Goal: Communication & Community: Answer question/provide support

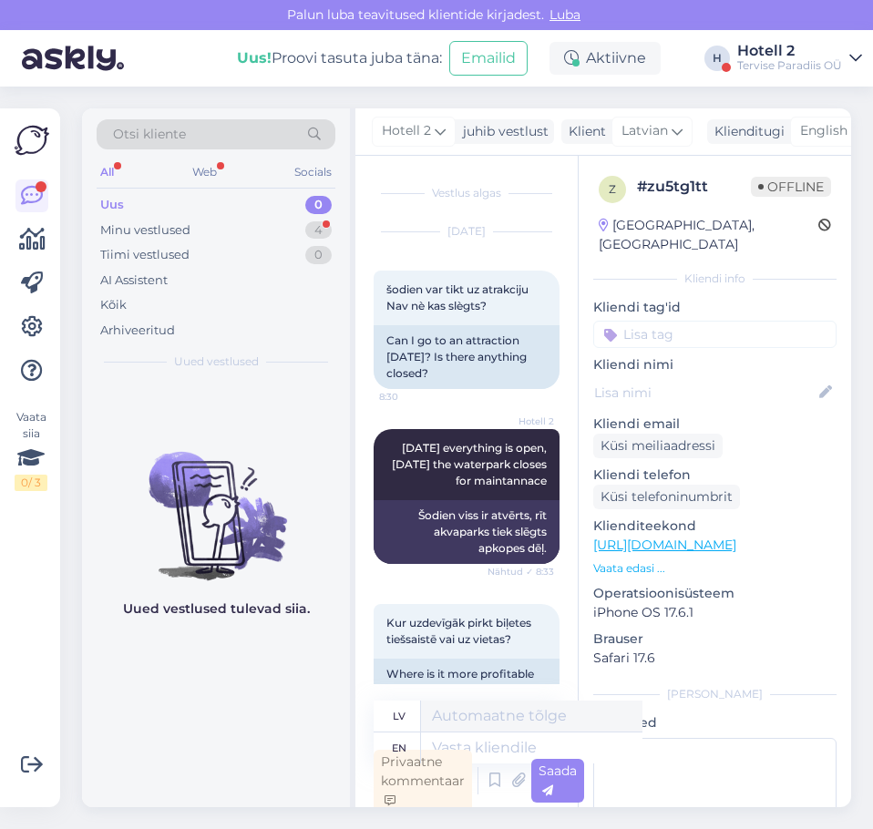
scroll to position [75, 0]
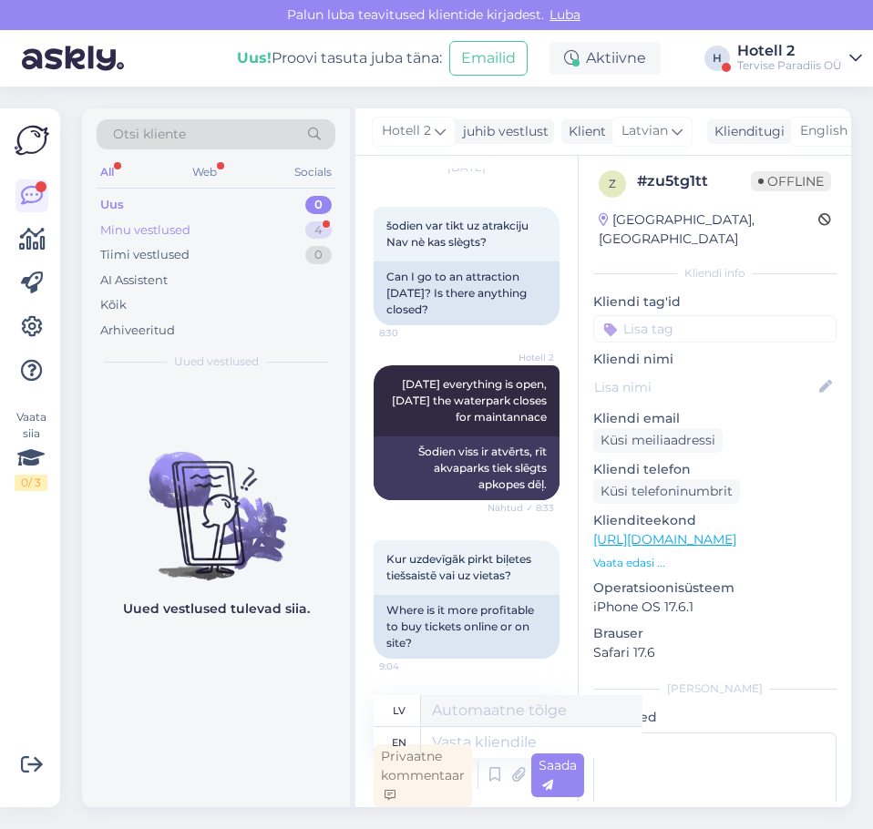
click at [256, 233] on div "Minu vestlused 4" at bounding box center [216, 231] width 239 height 26
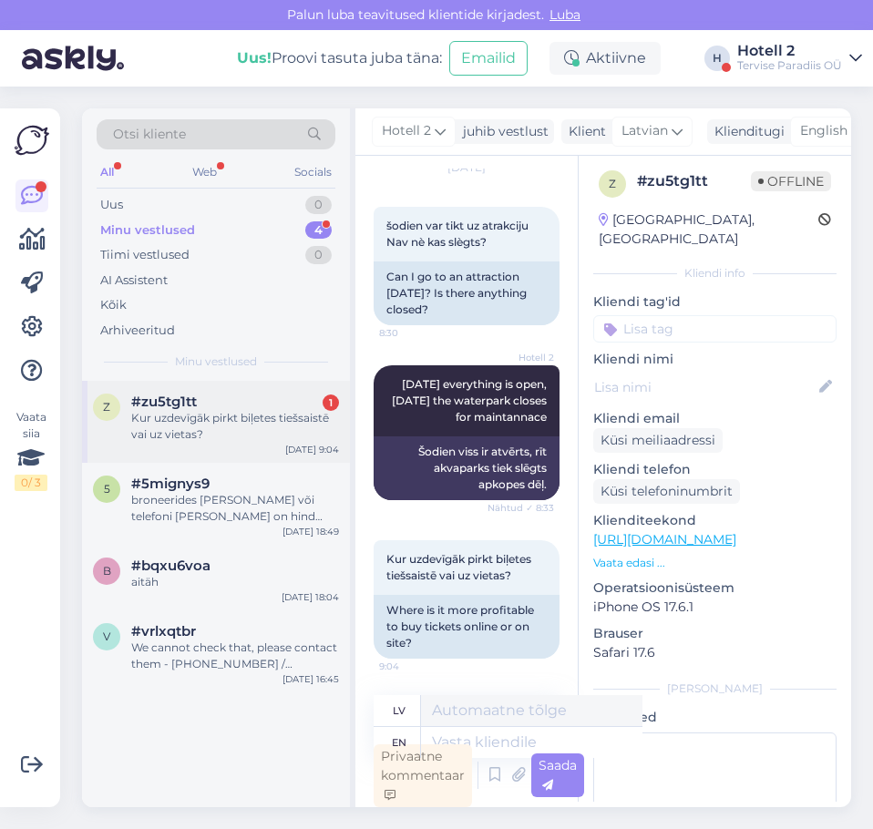
click at [234, 425] on div "Kur uzdevīgāk pirkt biļetes tiešsaistē vai uz vietas?" at bounding box center [235, 426] width 208 height 33
click at [488, 744] on textarea at bounding box center [531, 742] width 221 height 31
type textarea "You"
type textarea "Tu"
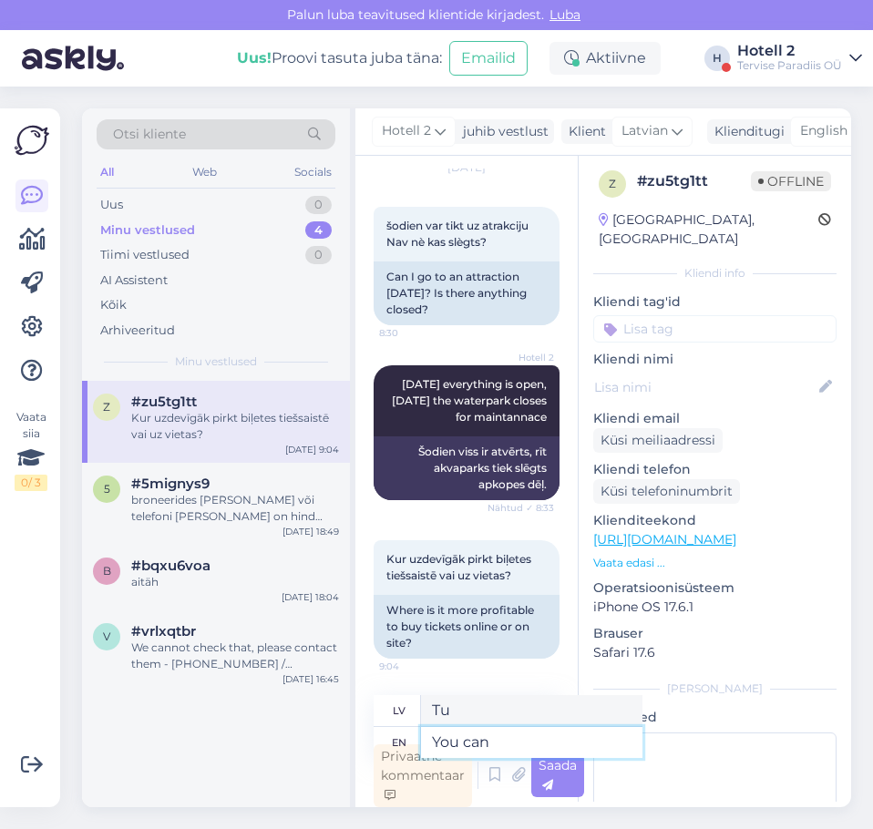
type textarea "You can"
type textarea "Jūs varat"
type textarea "You can but"
type textarea "Jūs varat, bet"
type textarea "You can but tickets"
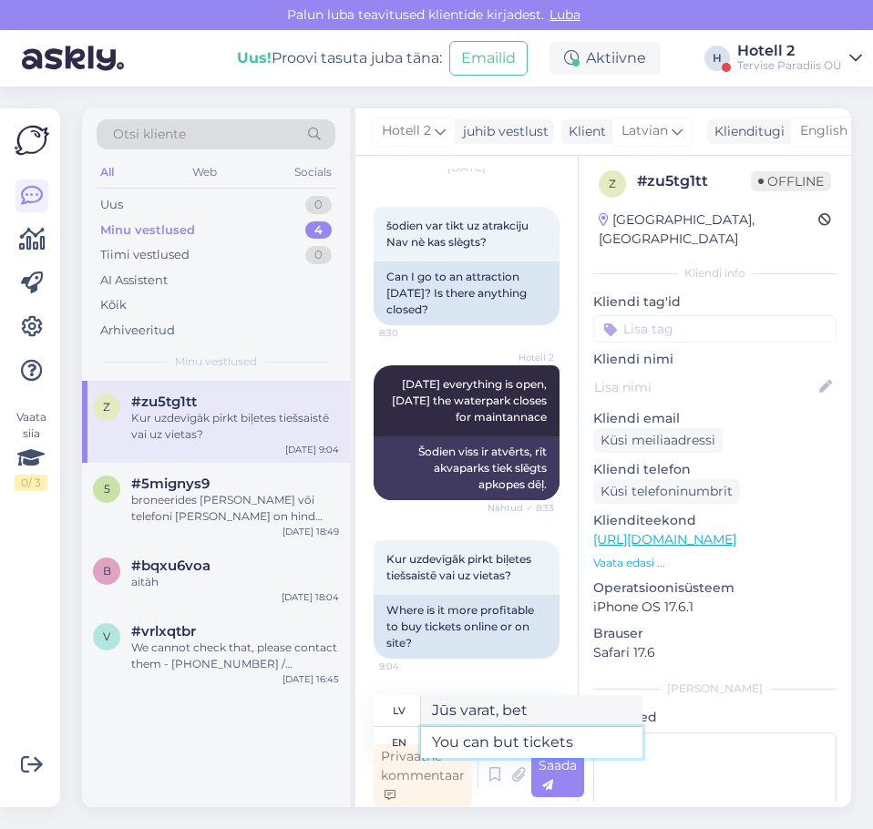
type textarea "Jūs varat, bet biļetes"
type textarea "You can but tickets on"
type textarea "Jūs varat, bet biļetes uz"
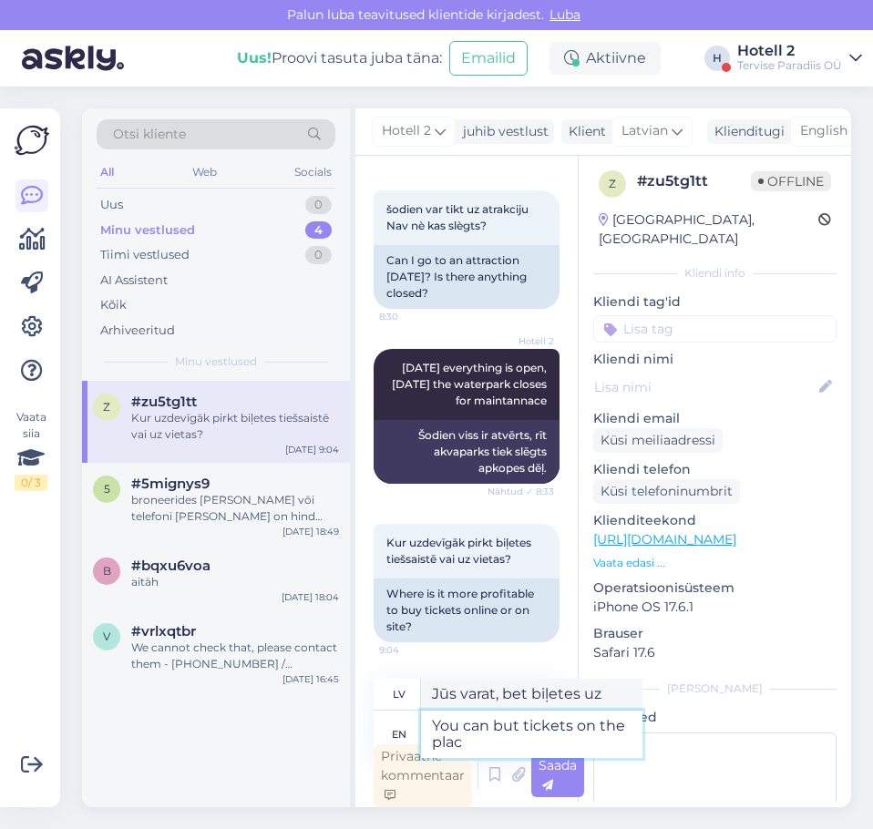
type textarea "You can but tickets on the place"
type textarea "Biļetes var iegādāties uz vietas."
type textarea "You can but tickets on the place"
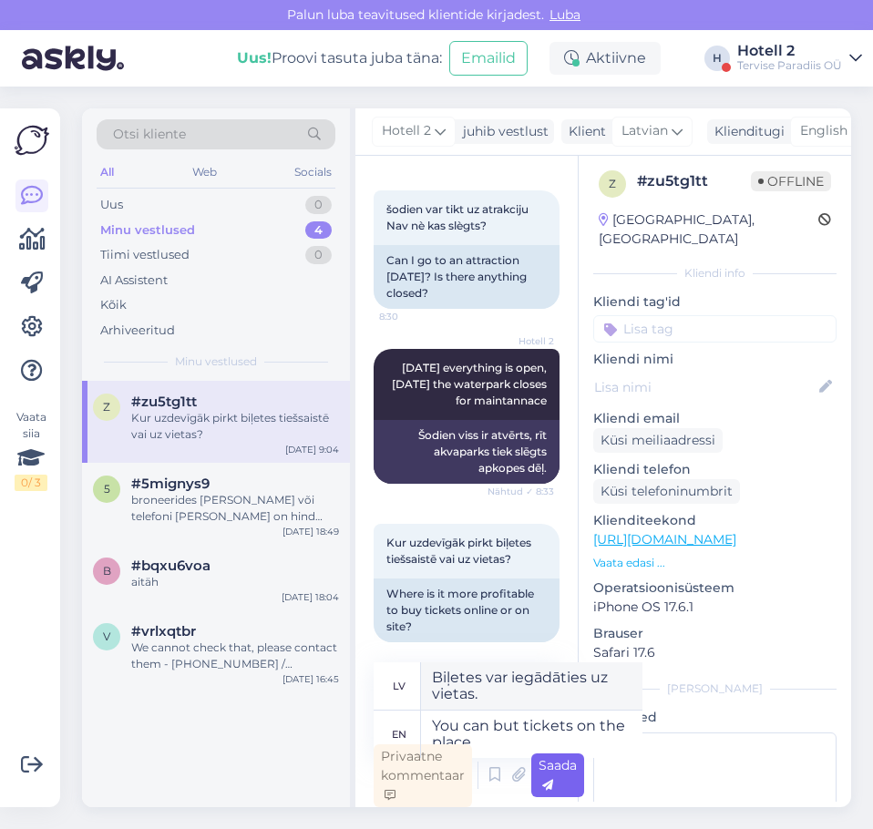
click at [558, 780] on div "Saada" at bounding box center [557, 775] width 53 height 44
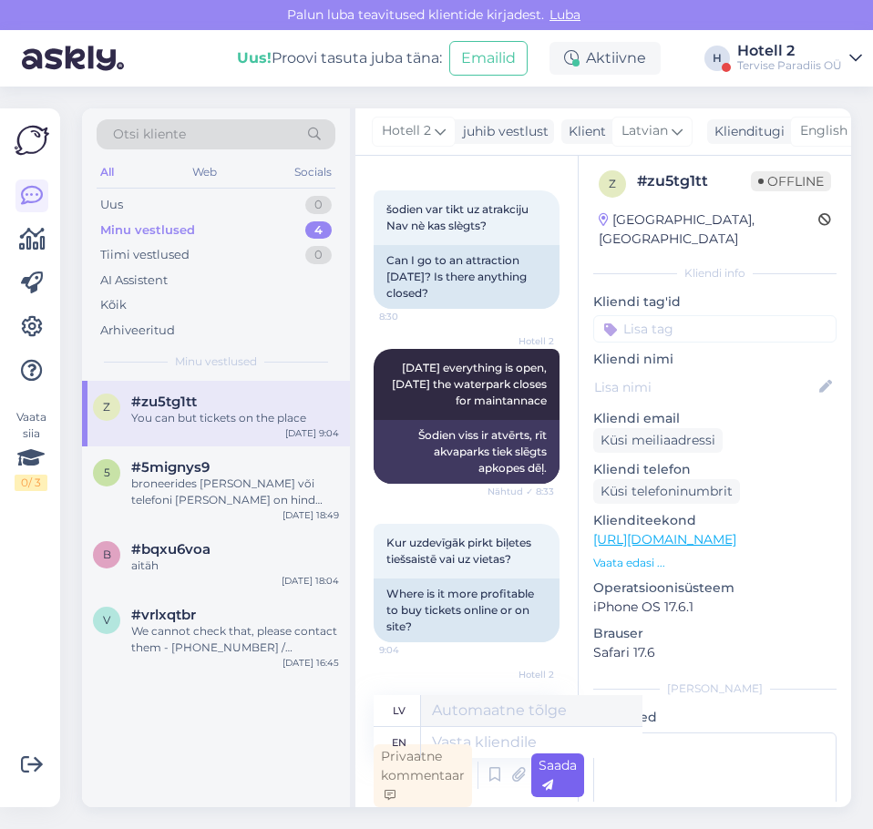
scroll to position [217, 0]
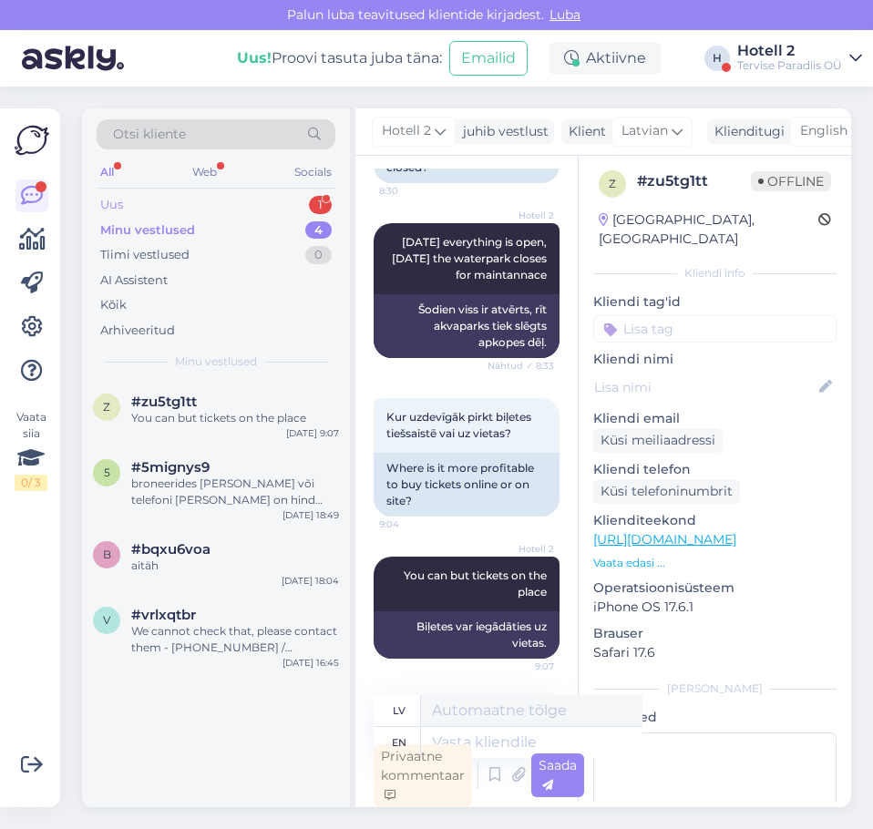
click at [298, 210] on div "Uus 1" at bounding box center [216, 205] width 239 height 26
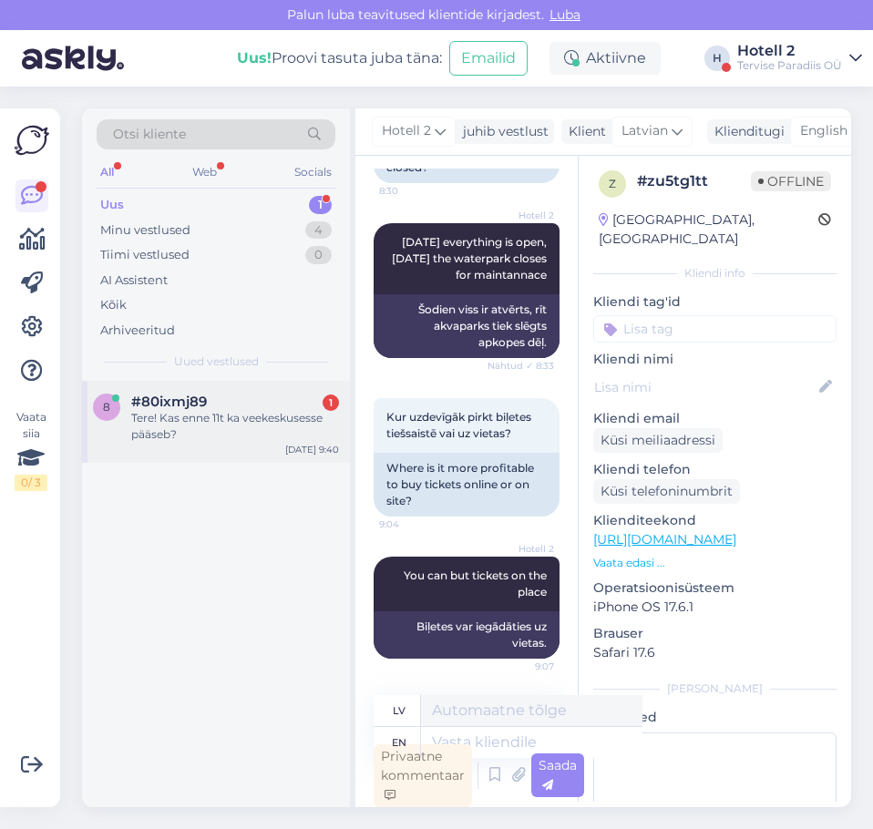
click at [261, 410] on div "Tere! Kas enne 11t ka veekeskusesse pääseb?" at bounding box center [235, 426] width 208 height 33
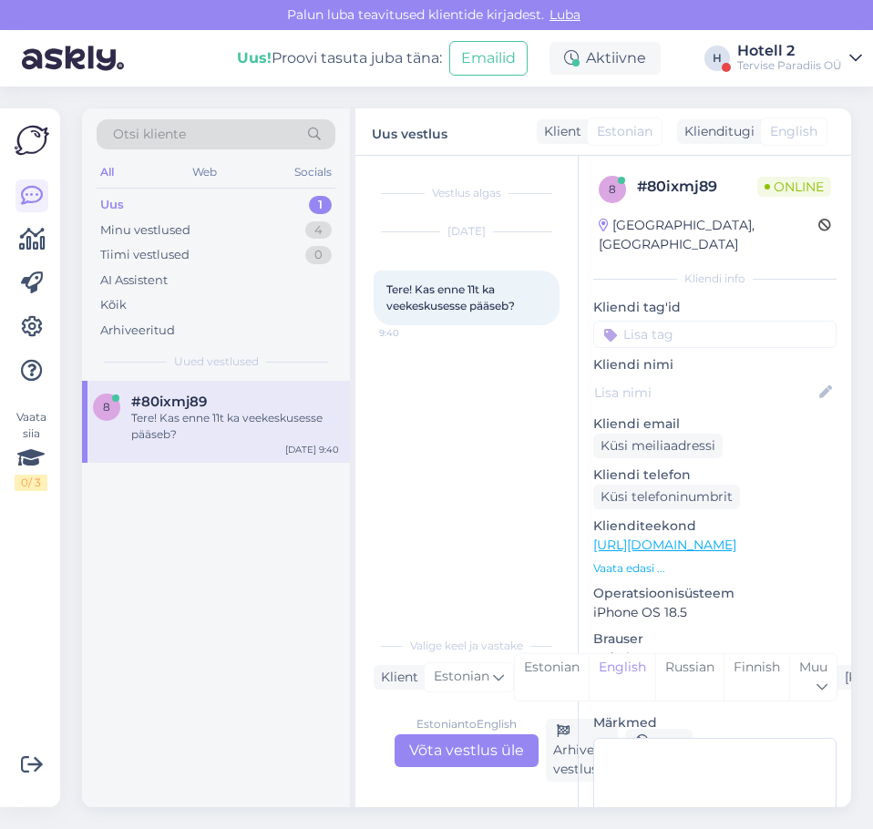
click at [417, 756] on div "Estonian to English Võta vestlus üle" at bounding box center [466, 750] width 144 height 33
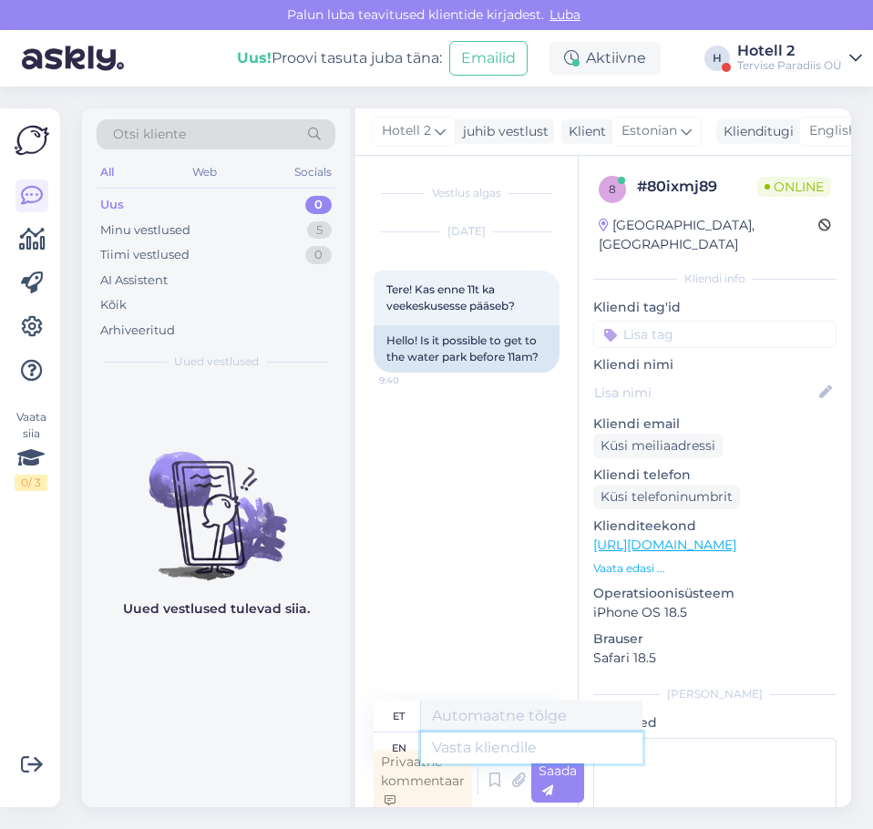
click at [465, 745] on textarea at bounding box center [531, 747] width 221 height 31
type textarea "Tere!"
type textarea "Tere! EI"
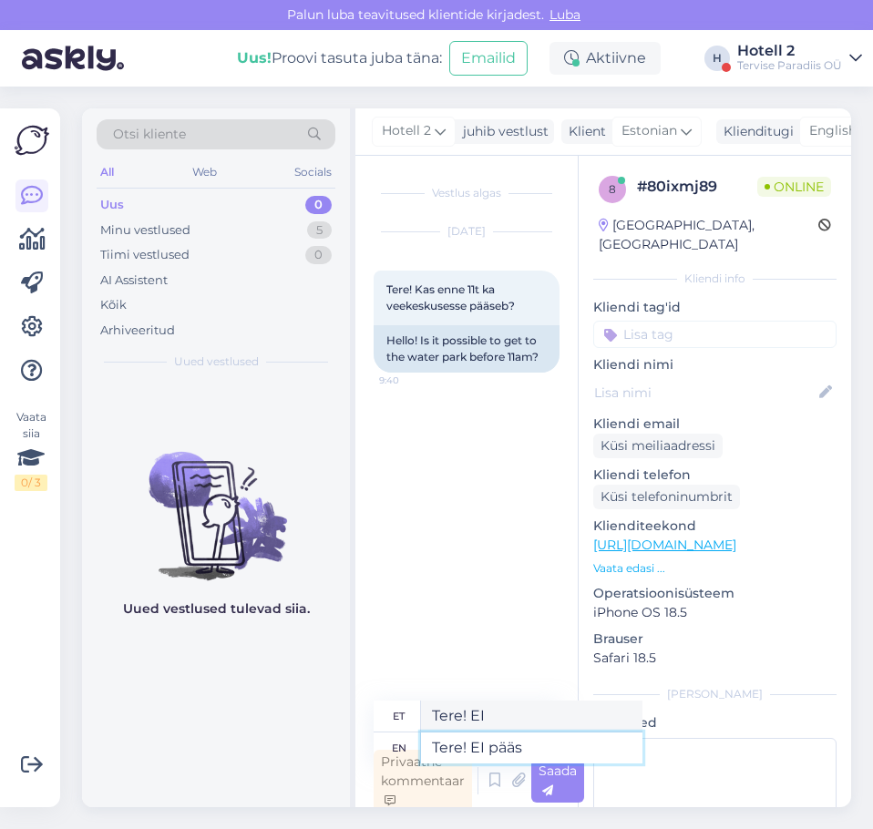
type textarea "Tere! EI pääse"
click at [485, 745] on textarea "Tere! EI pääse" at bounding box center [531, 747] width 221 height 31
type textarea "Tere! E pääse"
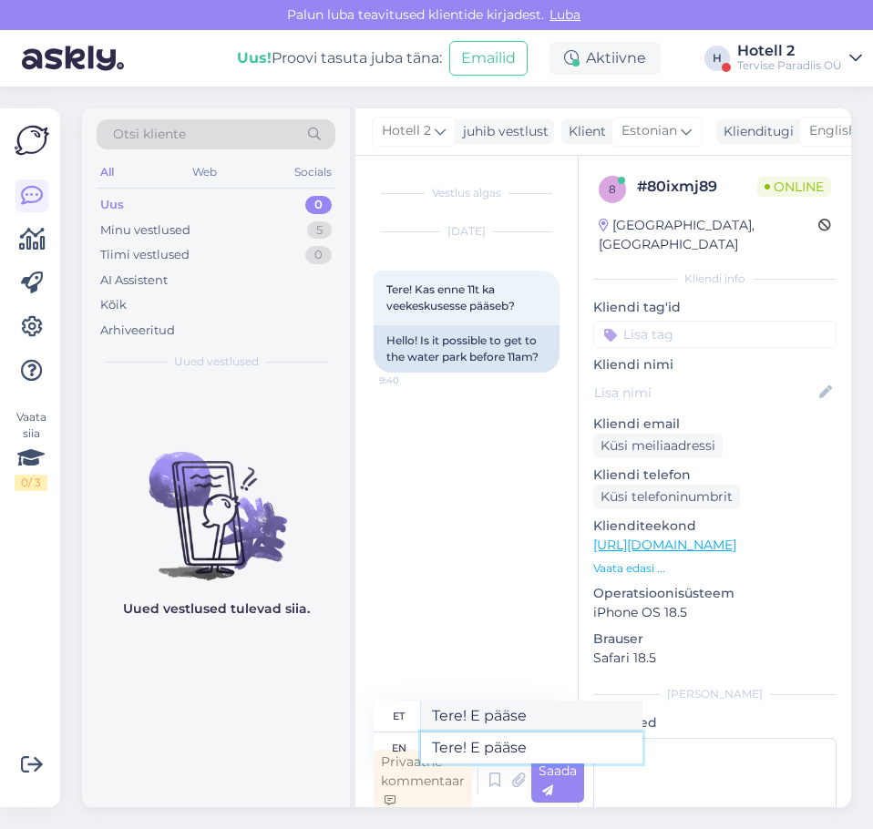
type textarea "Tere! Ei pääse"
click at [560, 777] on span "Saada" at bounding box center [557, 780] width 38 height 36
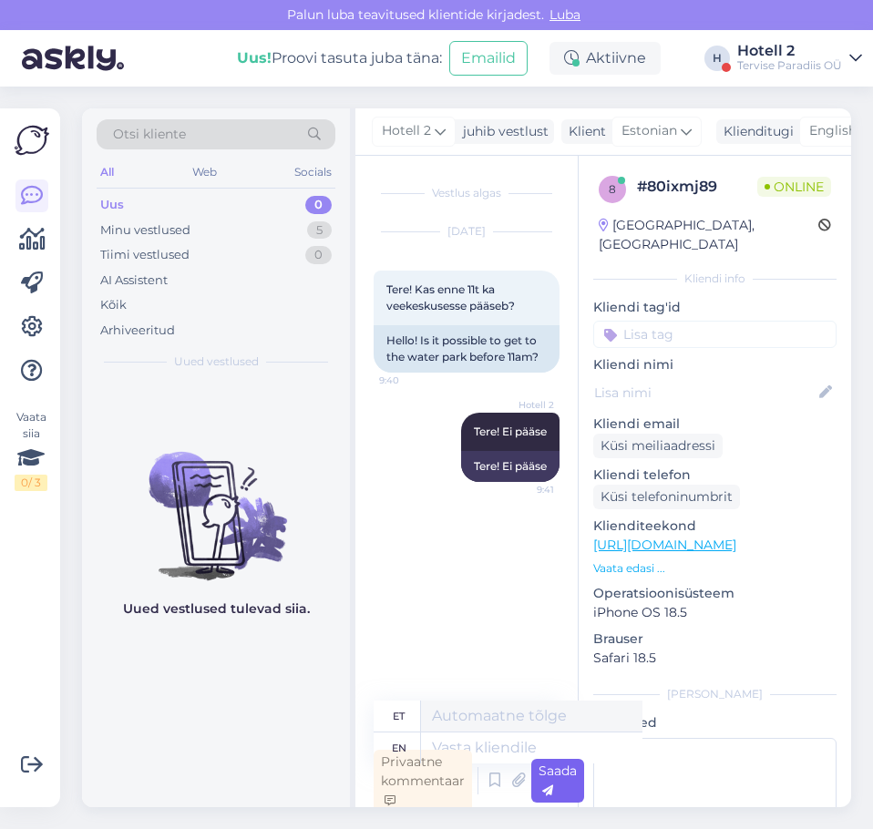
scroll to position [5, 0]
